Goal: Navigation & Orientation: Understand site structure

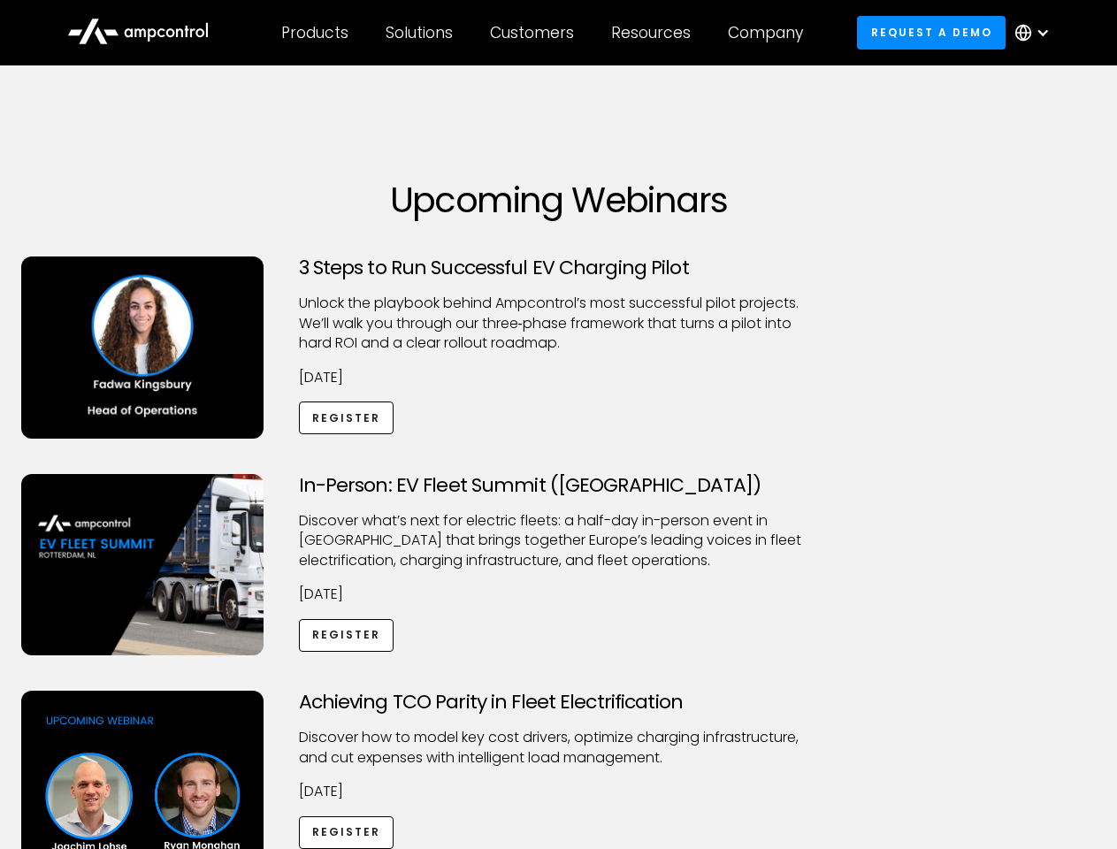
click at [544, 33] on div "Customers" at bounding box center [532, 32] width 84 height 19
click at [314, 33] on div "Products" at bounding box center [314, 32] width 67 height 19
click at [420, 33] on div "Solutions" at bounding box center [419, 32] width 67 height 19
click at [535, 33] on div "Customers" at bounding box center [532, 32] width 84 height 19
click at [655, 33] on div "Resources" at bounding box center [651, 32] width 80 height 19
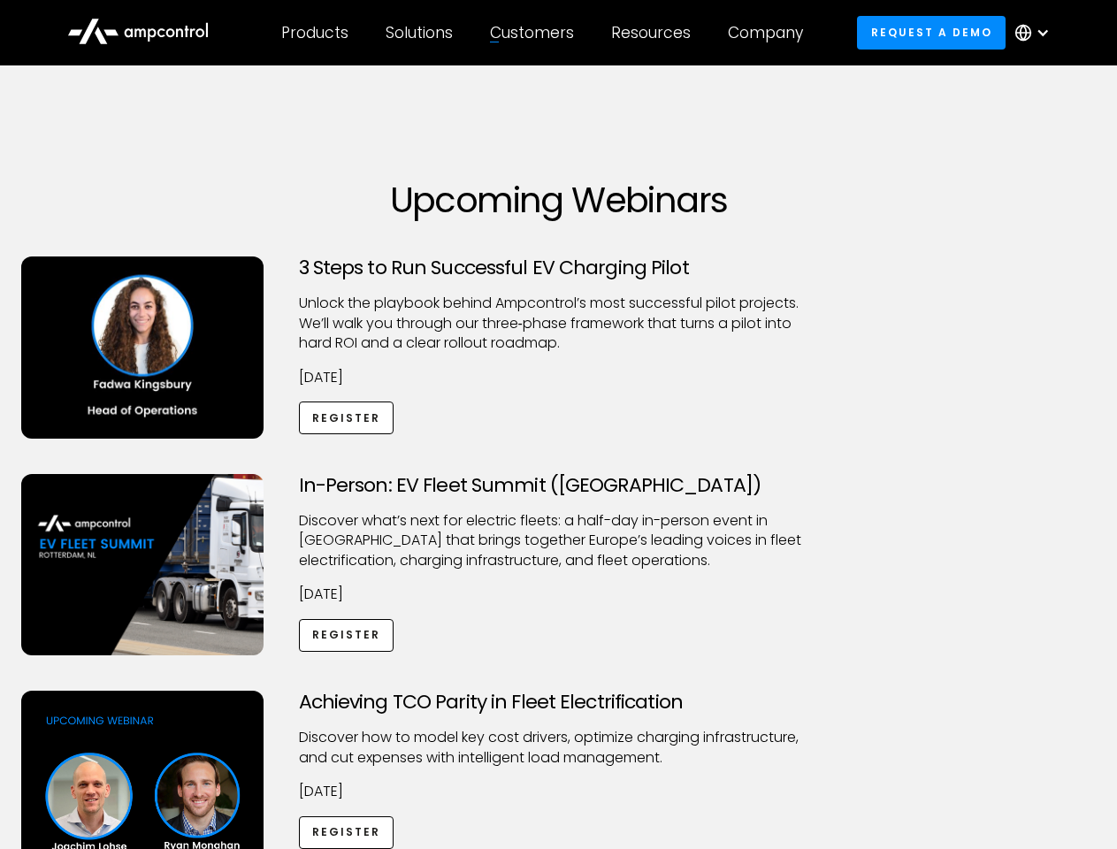
click at [771, 33] on div "Company" at bounding box center [765, 32] width 75 height 19
click at [1037, 33] on div at bounding box center [1043, 33] width 14 height 14
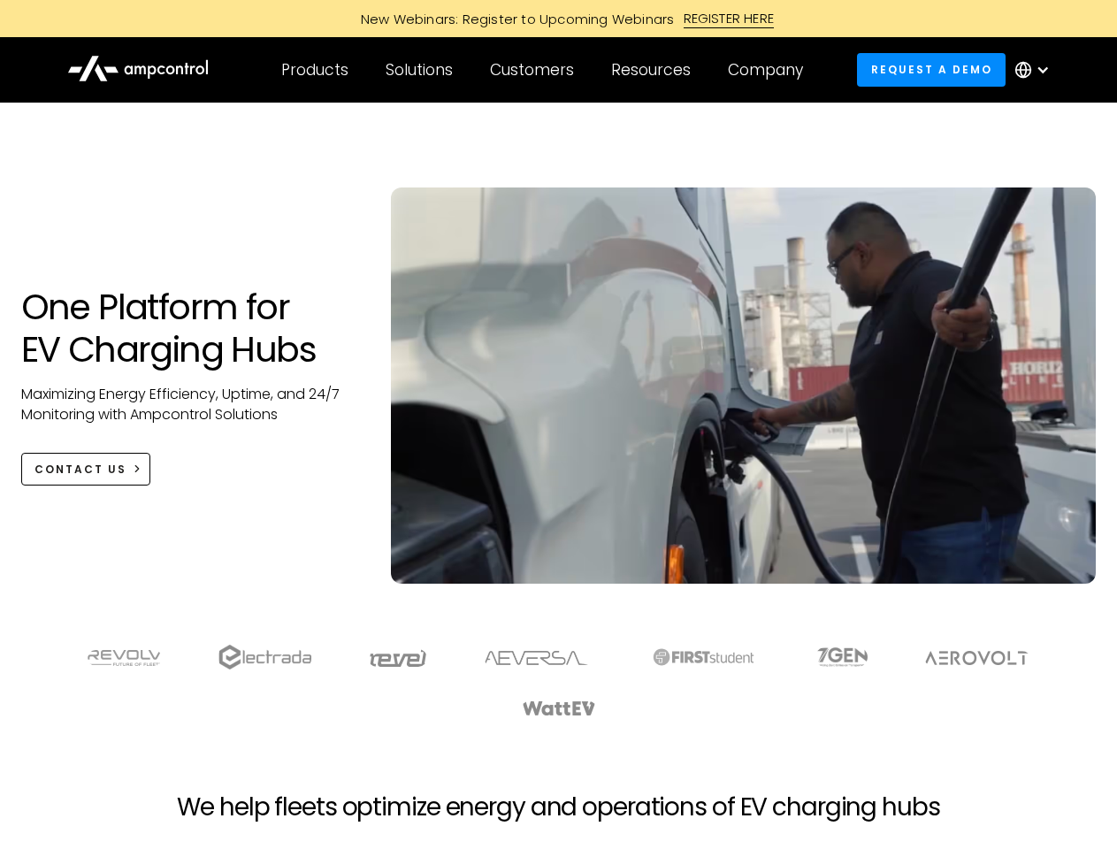
click at [544, 70] on div "Customers" at bounding box center [532, 69] width 84 height 19
click at [314, 70] on div "Products" at bounding box center [314, 69] width 67 height 19
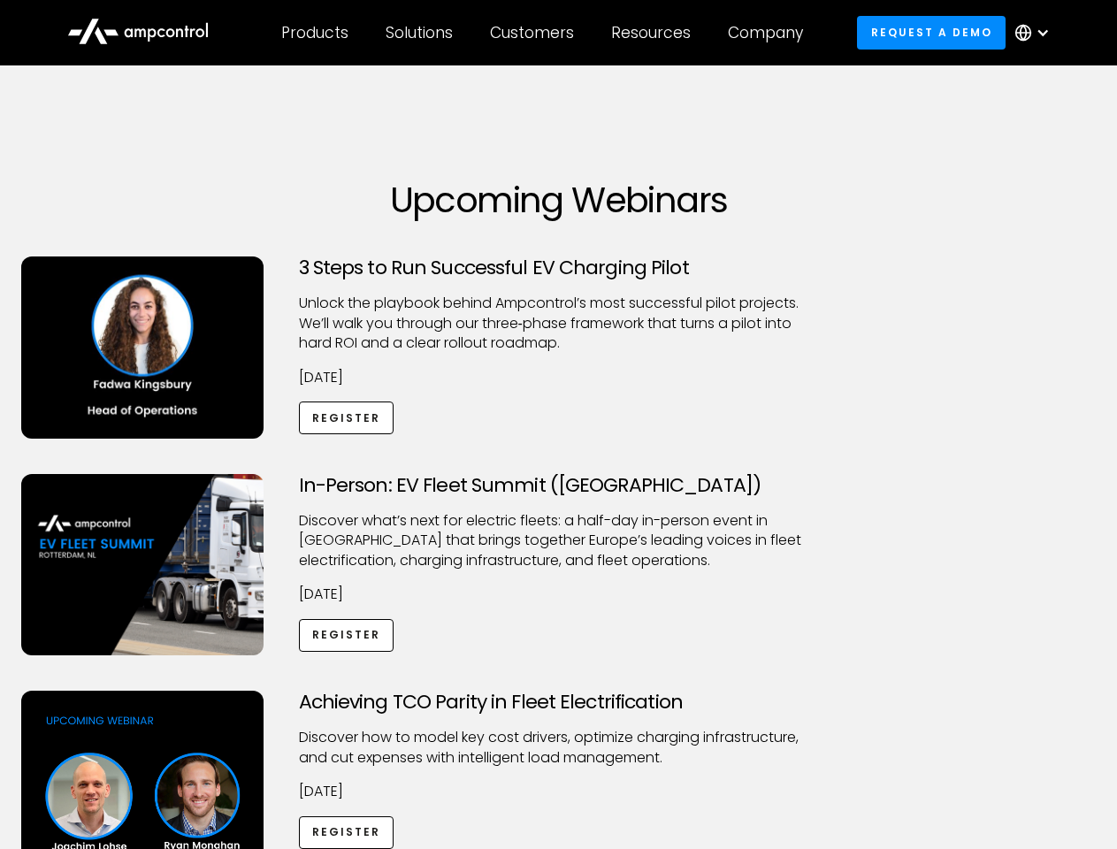
click at [544, 33] on div "Customers" at bounding box center [532, 32] width 84 height 19
click at [314, 33] on div "Products" at bounding box center [314, 32] width 67 height 19
click at [420, 33] on div "Solutions" at bounding box center [419, 32] width 67 height 19
click at [535, 33] on div "Customers" at bounding box center [532, 32] width 84 height 19
click at [655, 33] on div "Resources" at bounding box center [651, 32] width 80 height 19
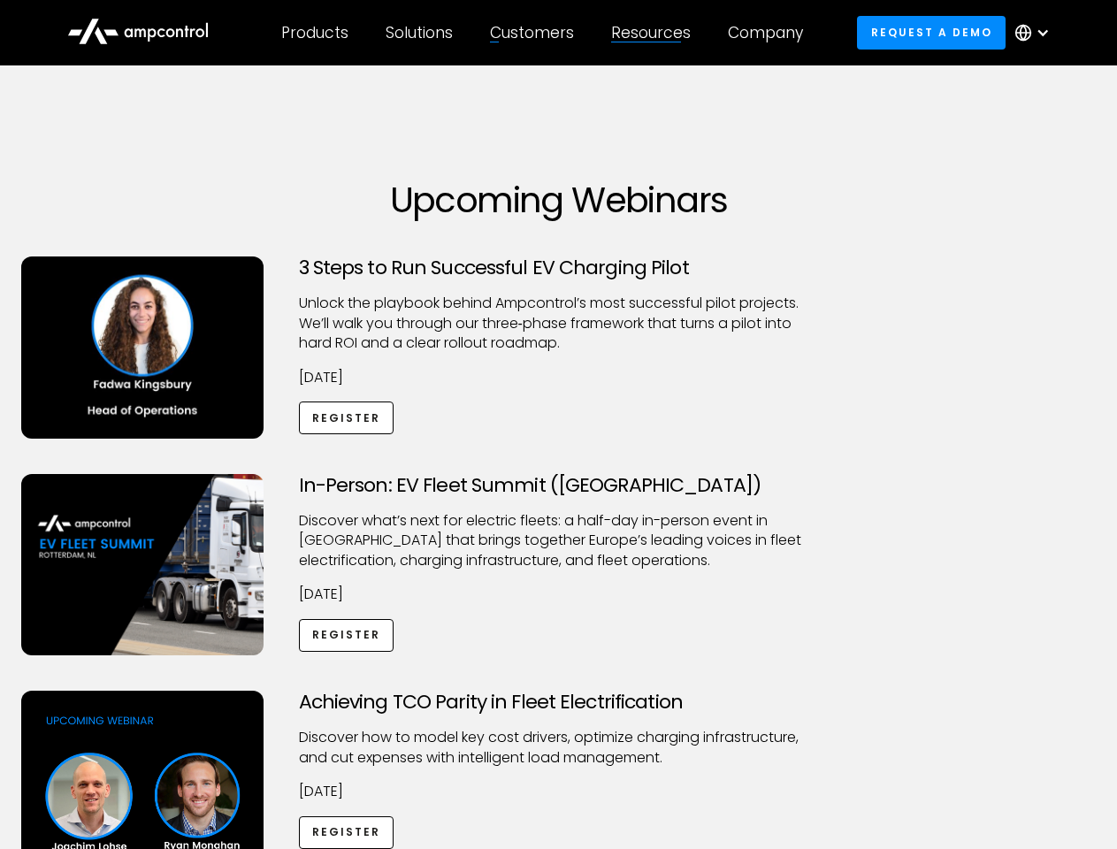
click at [771, 33] on div "Company" at bounding box center [765, 32] width 75 height 19
click at [1037, 33] on div at bounding box center [1043, 33] width 14 height 14
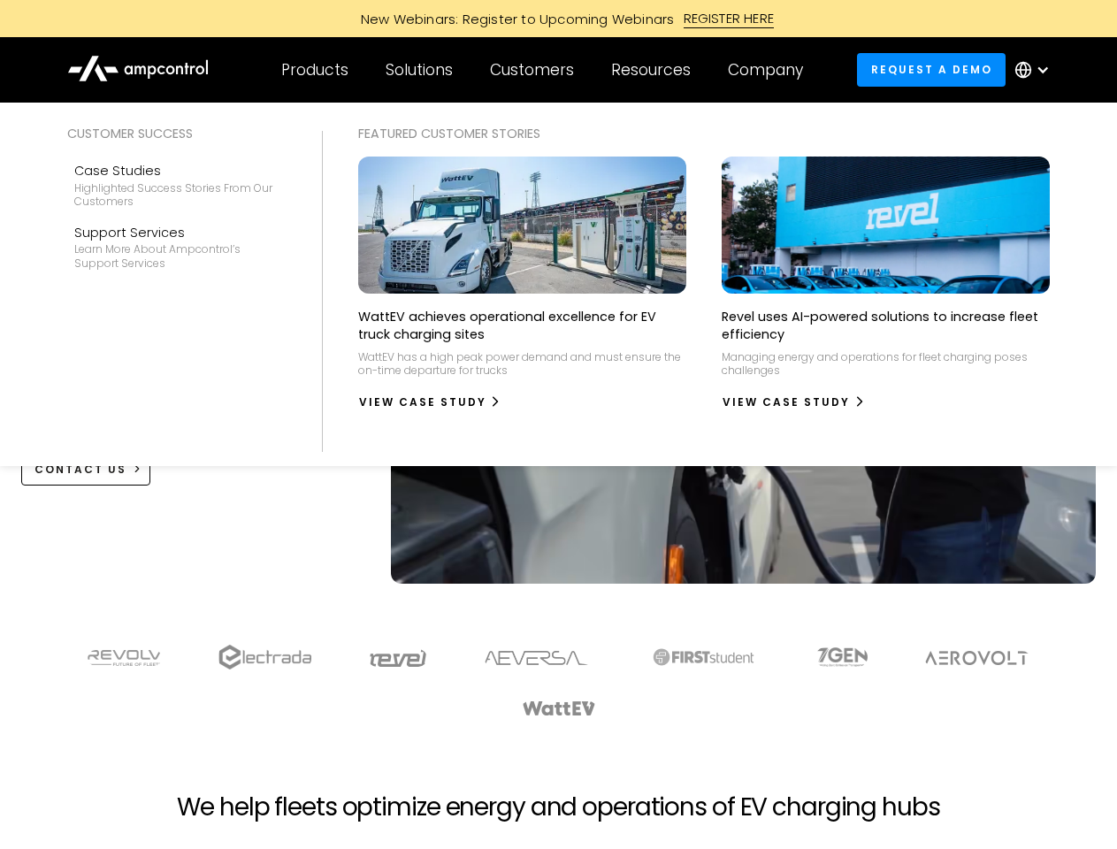
click at [544, 70] on div "Customers" at bounding box center [532, 69] width 84 height 19
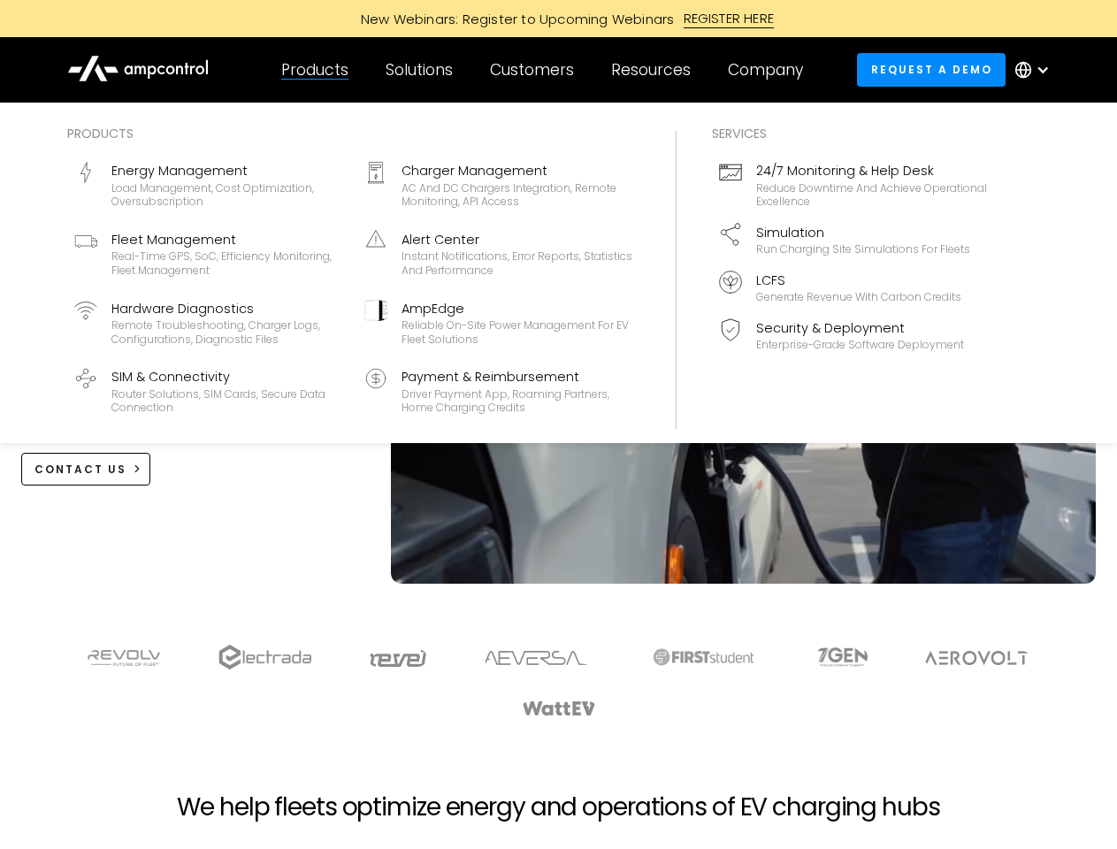
click at [314, 70] on div "Products" at bounding box center [314, 69] width 67 height 19
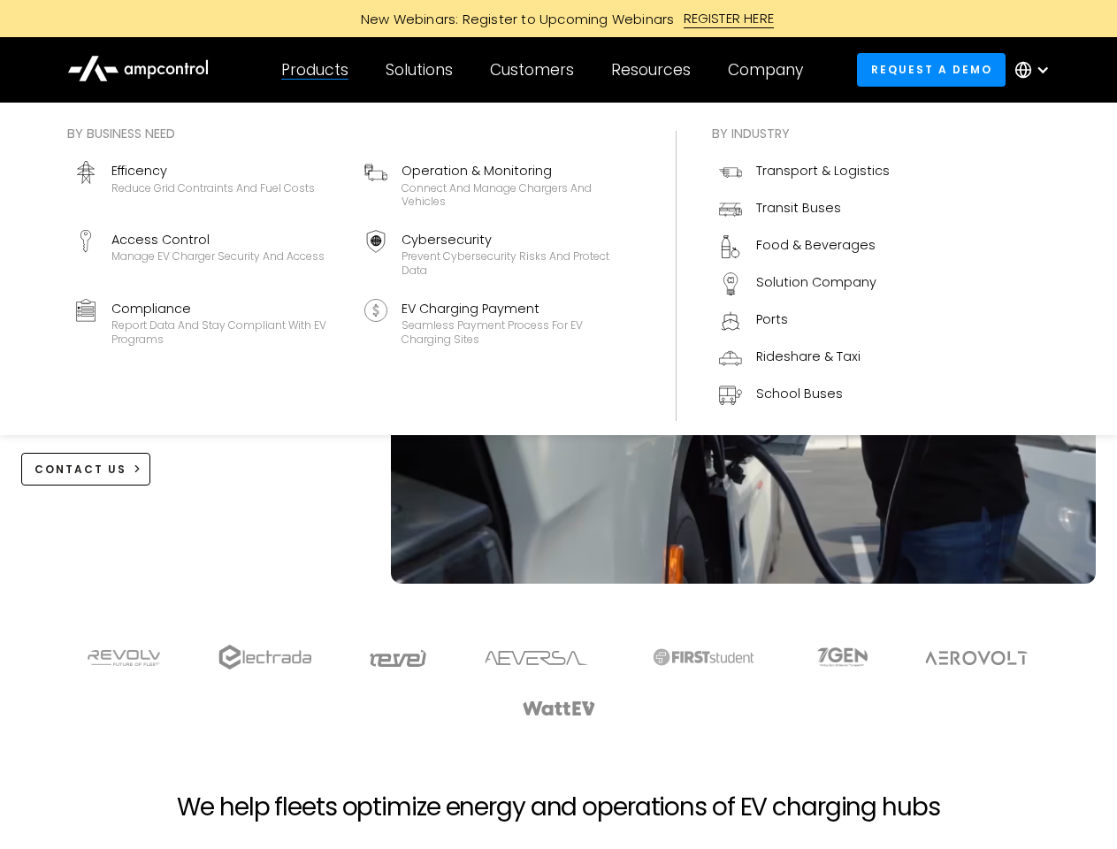
click at [420, 70] on div "Solutions" at bounding box center [419, 69] width 67 height 19
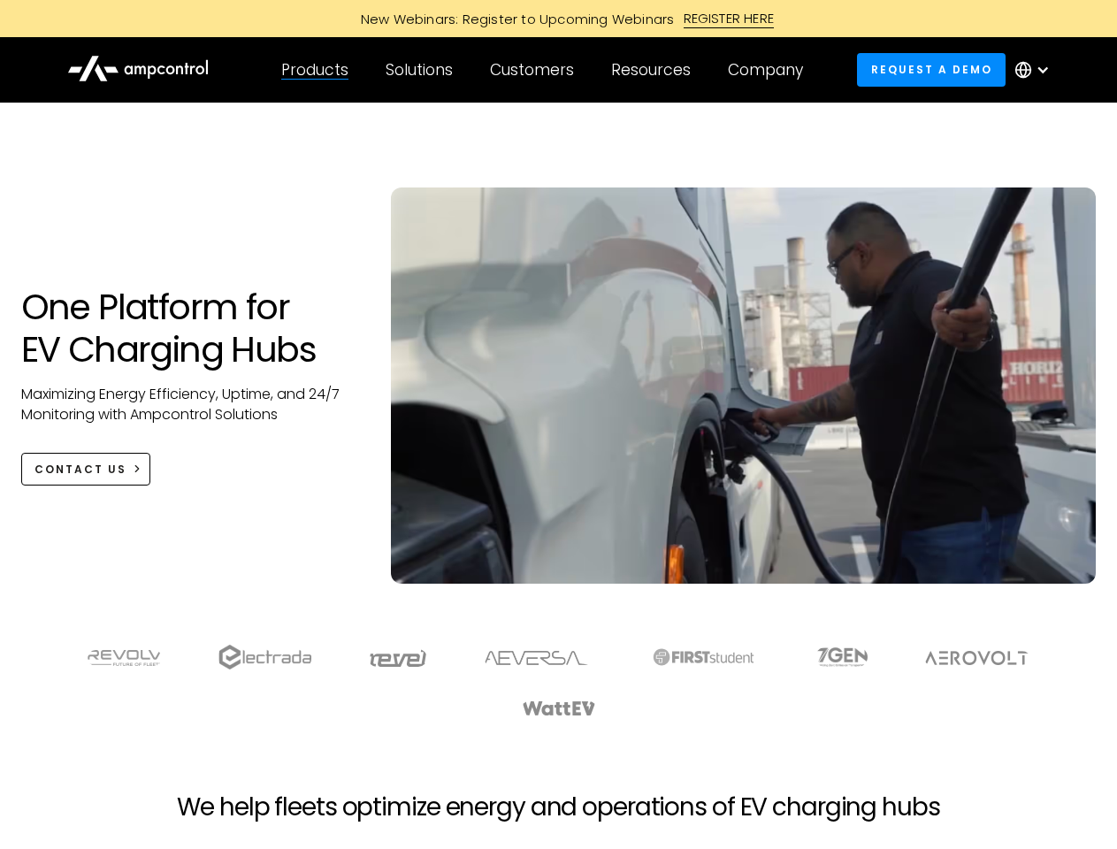
click at [535, 70] on div "Customers" at bounding box center [532, 69] width 84 height 19
click at [655, 70] on div "Resources" at bounding box center [651, 69] width 80 height 19
click at [771, 70] on div "Company" at bounding box center [765, 69] width 75 height 19
